Goal: Communication & Community: Answer question/provide support

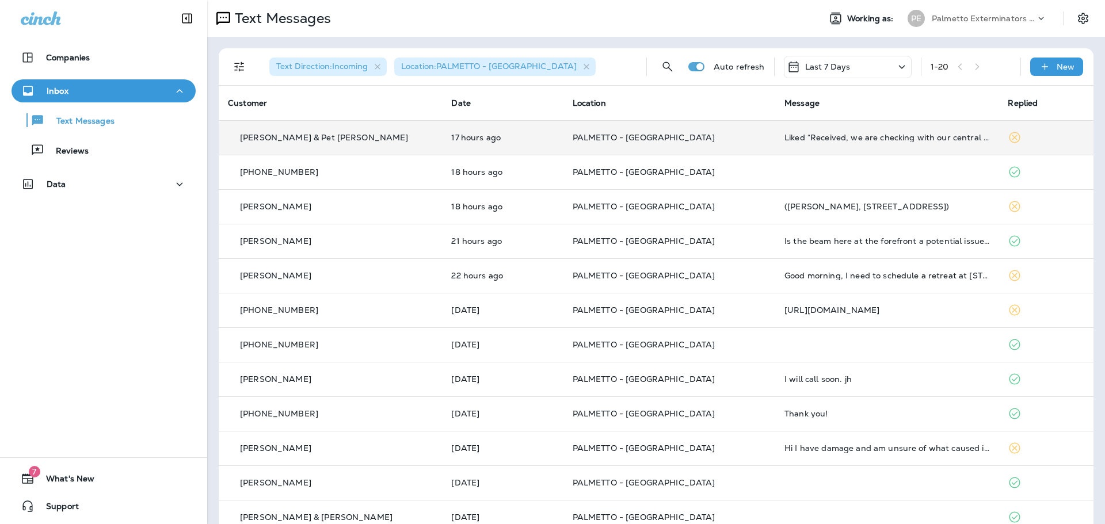
click at [702, 139] on p "PALMETTO - [GEOGRAPHIC_DATA]" at bounding box center [669, 137] width 193 height 9
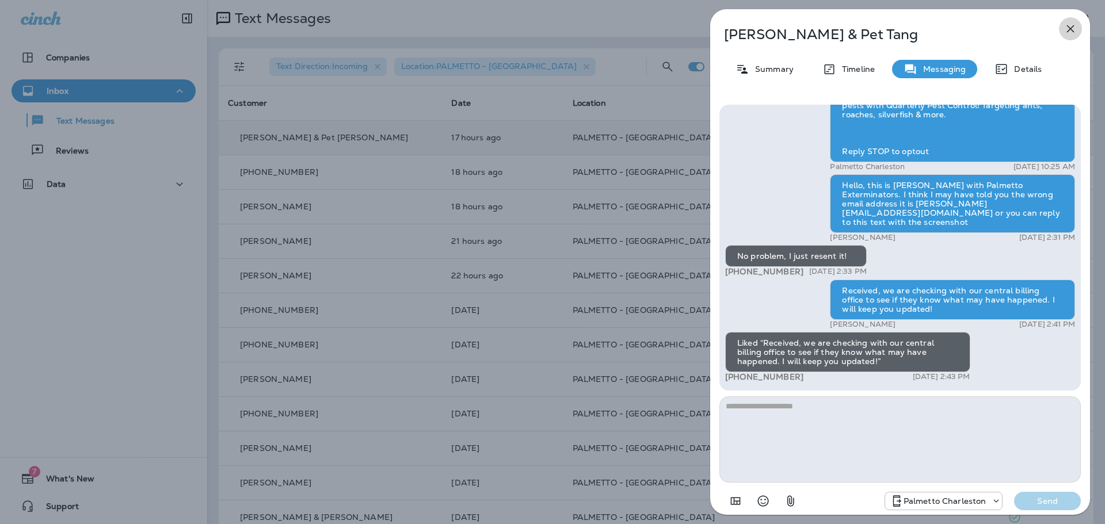
click at [1067, 32] on icon "button" at bounding box center [1070, 28] width 7 height 7
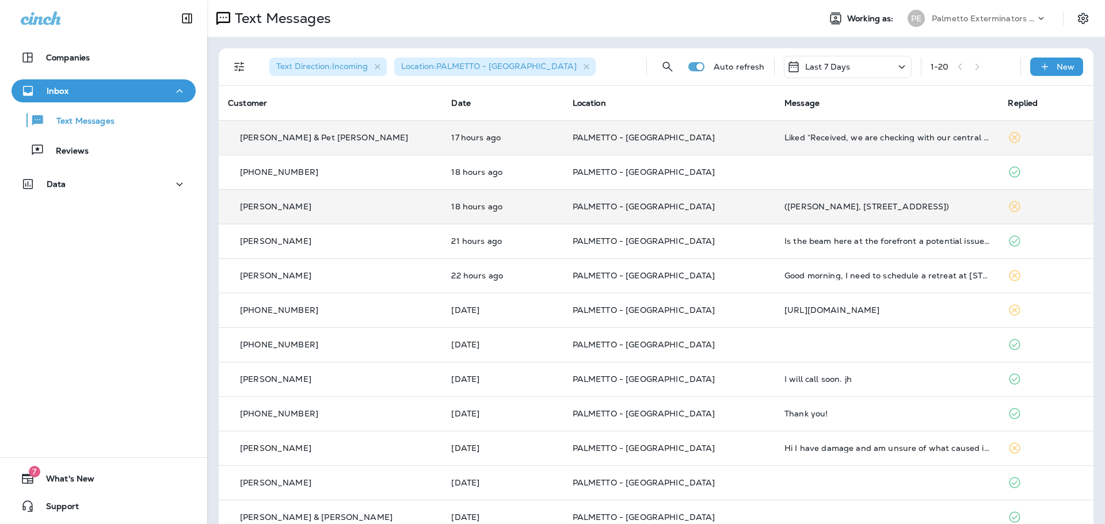
click at [722, 208] on p "PALMETTO - [GEOGRAPHIC_DATA]" at bounding box center [669, 206] width 193 height 9
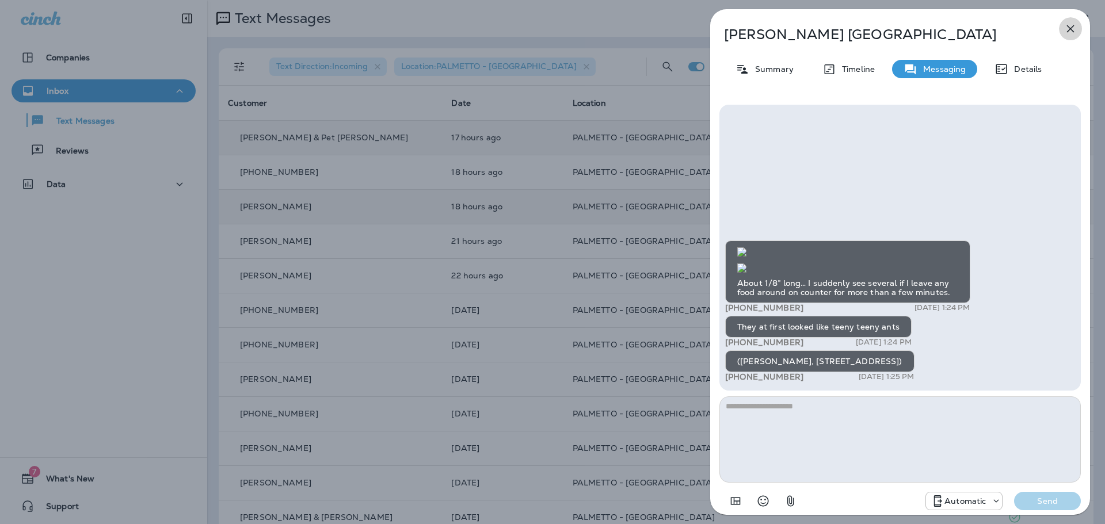
click at [1066, 25] on icon "button" at bounding box center [1071, 29] width 14 height 14
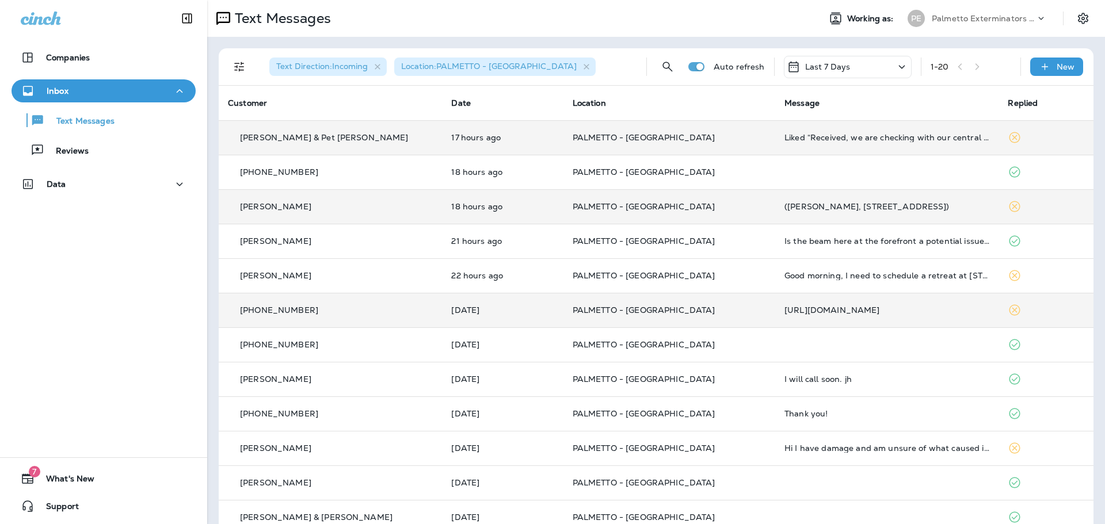
click at [706, 314] on p "PALMETTO - [GEOGRAPHIC_DATA]" at bounding box center [669, 310] width 193 height 9
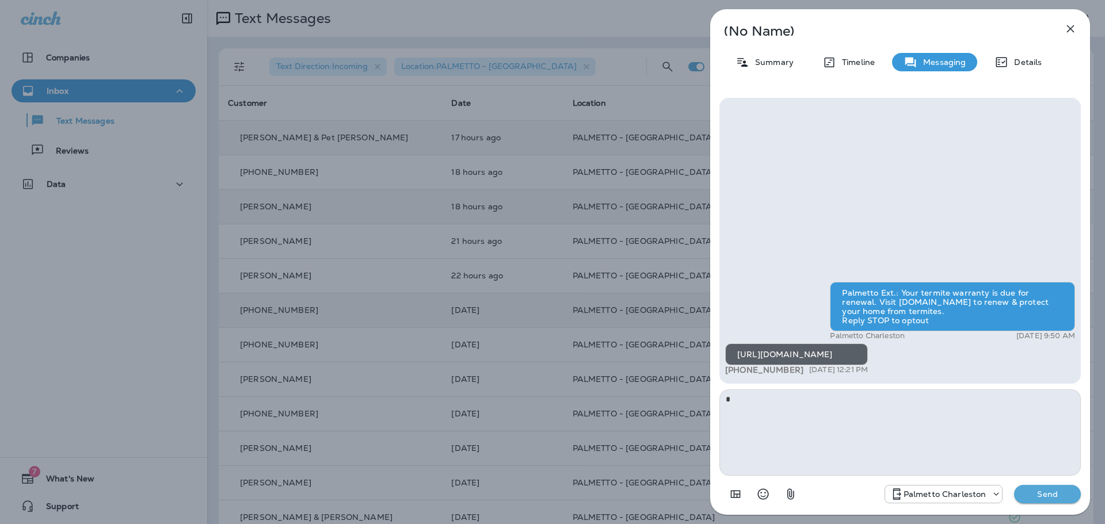
type textarea "*"
click at [1044, 491] on p "Send" at bounding box center [1047, 494] width 48 height 10
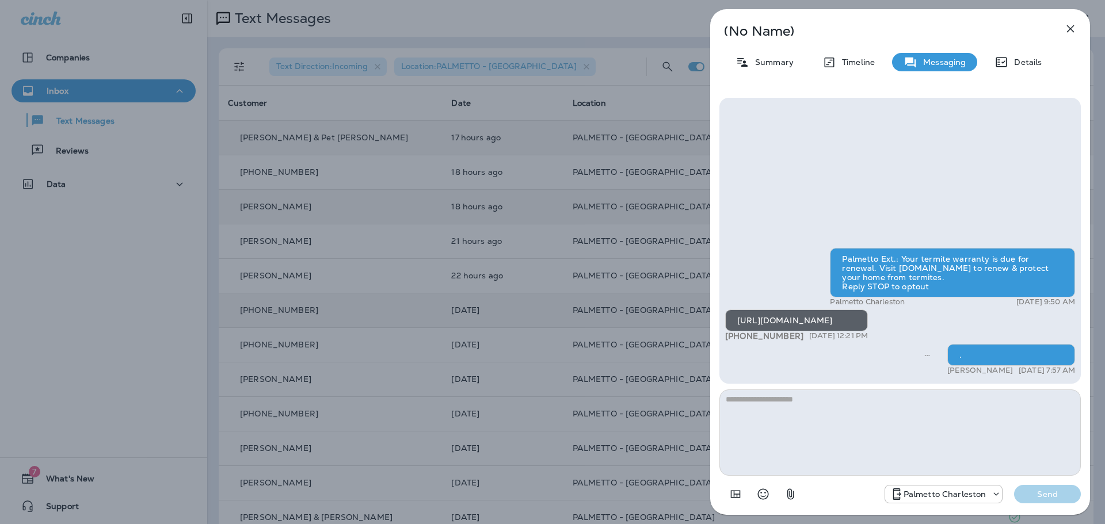
click at [1068, 29] on icon "button" at bounding box center [1071, 29] width 14 height 14
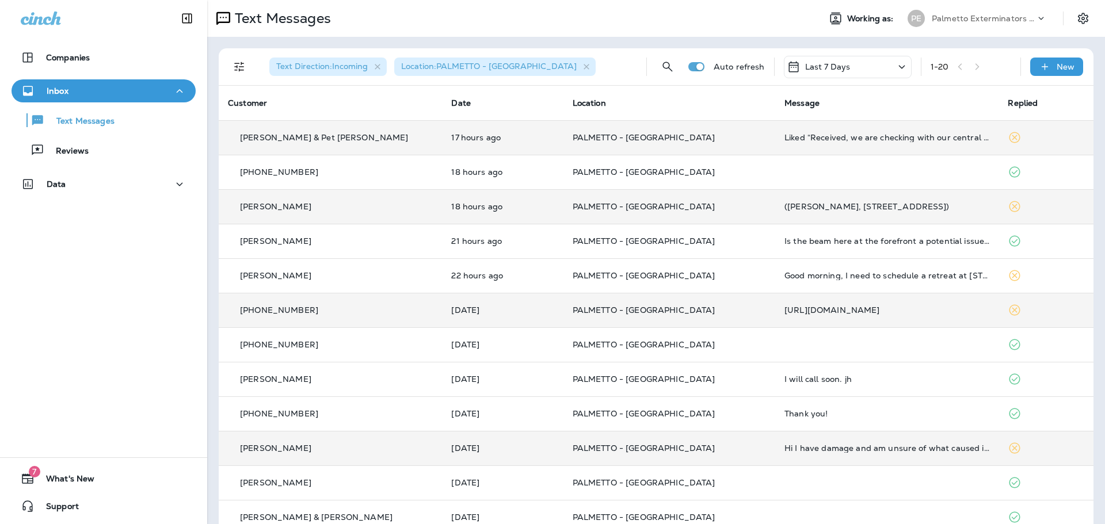
click at [707, 459] on td "PALMETTO - [GEOGRAPHIC_DATA]" at bounding box center [670, 448] width 212 height 35
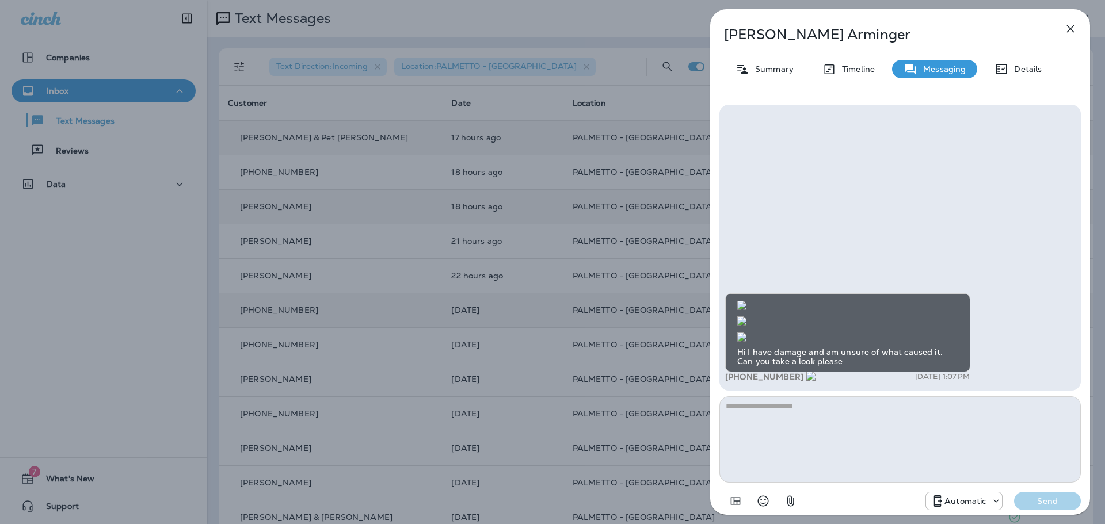
drag, startPoint x: 794, startPoint y: 375, endPoint x: 738, endPoint y: 382, distance: 56.3
click at [738, 382] on div "Hi I have damage and am unsure of what caused it. Can you take a look please +1…" at bounding box center [900, 340] width 350 height 92
copy span "443) 616-7958"
click at [747, 409] on textarea at bounding box center [900, 440] width 361 height 86
type textarea "*"
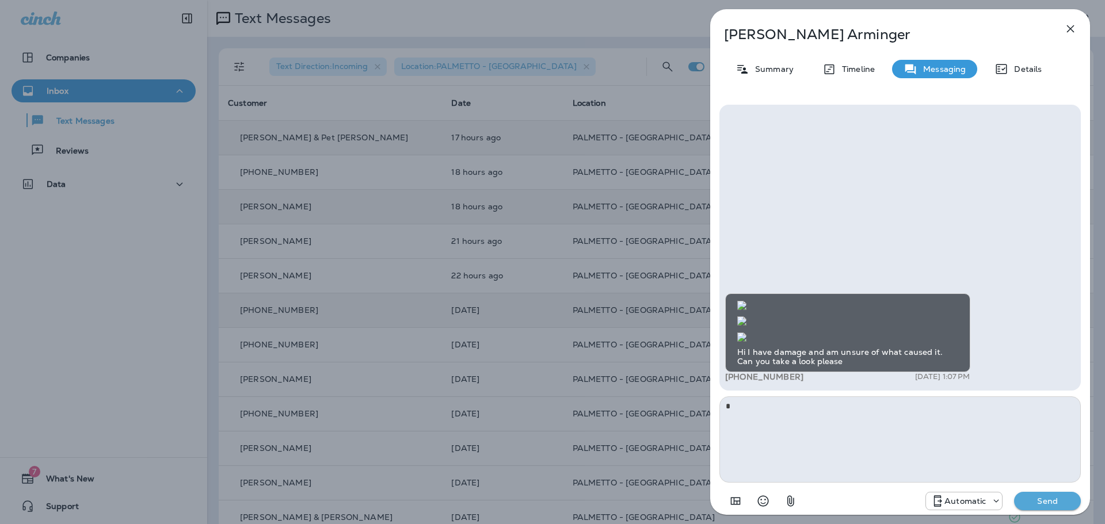
click at [1052, 506] on p "Send" at bounding box center [1047, 501] width 48 height 10
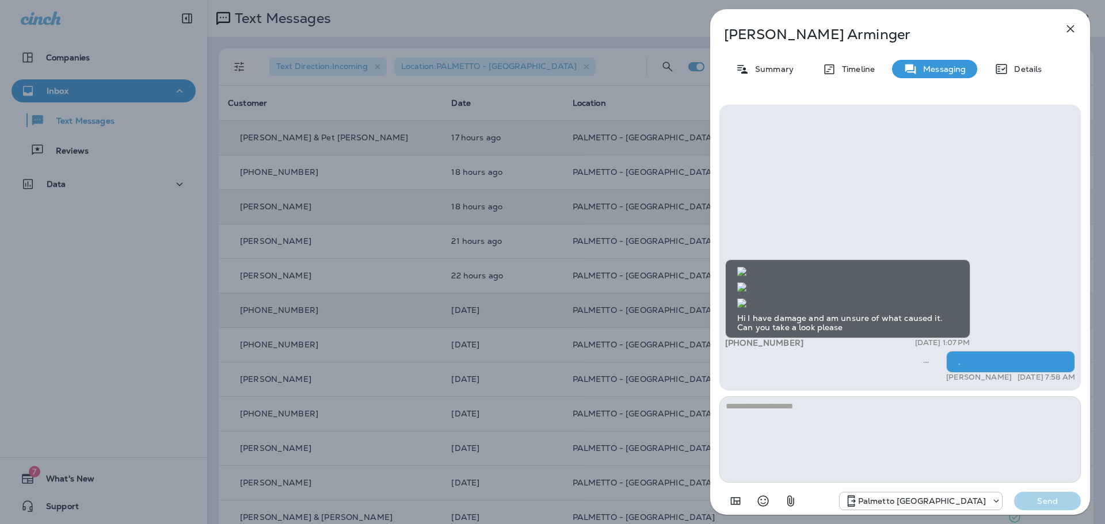
click at [1069, 32] on icon "button" at bounding box center [1071, 29] width 14 height 14
